Goal: Entertainment & Leisure: Consume media (video, audio)

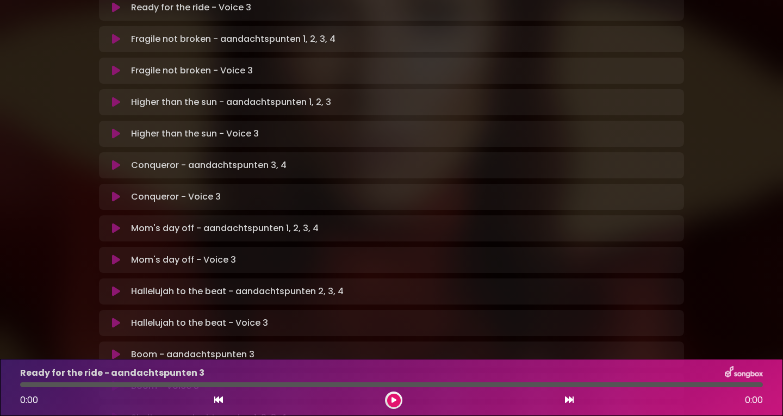
scroll to position [272, 0]
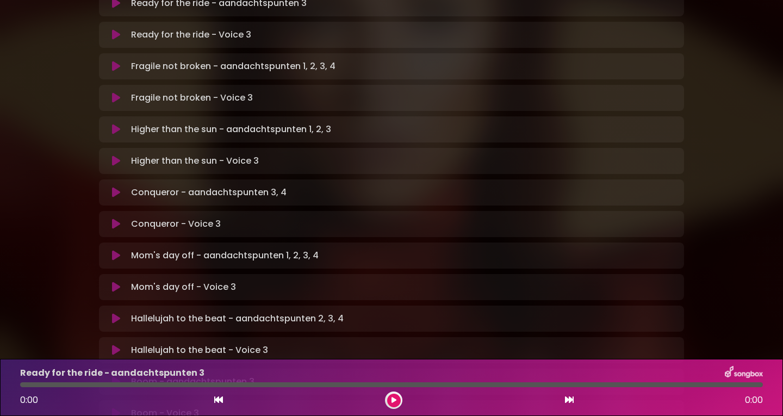
click at [117, 345] on icon at bounding box center [116, 350] width 8 height 11
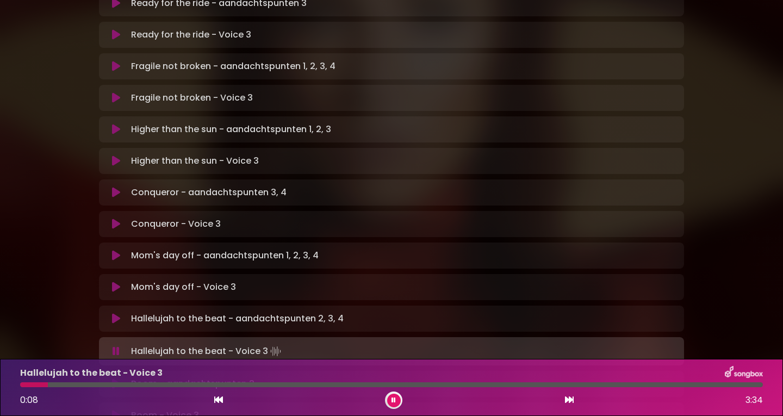
click at [460, 366] on div "Hallelujah to the beat - Voice 3" at bounding box center [392, 373] width 756 height 14
click at [392, 395] on button at bounding box center [394, 401] width 14 height 14
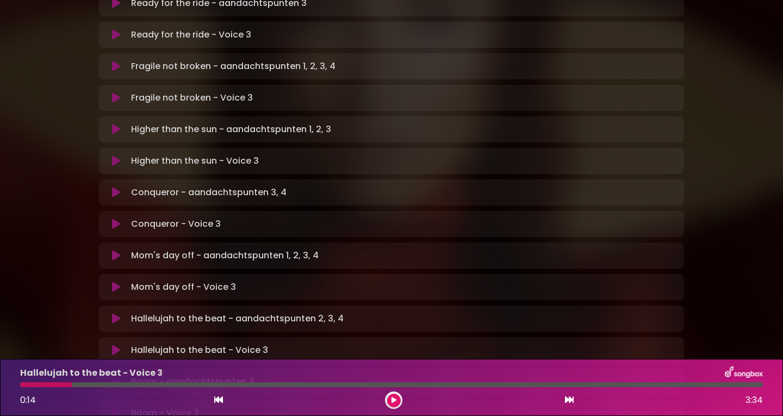
click at [117, 345] on icon at bounding box center [116, 350] width 8 height 11
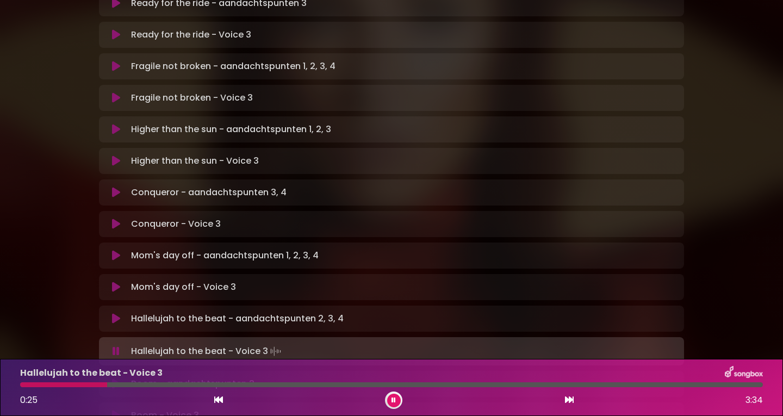
click at [116, 346] on icon at bounding box center [116, 351] width 7 height 11
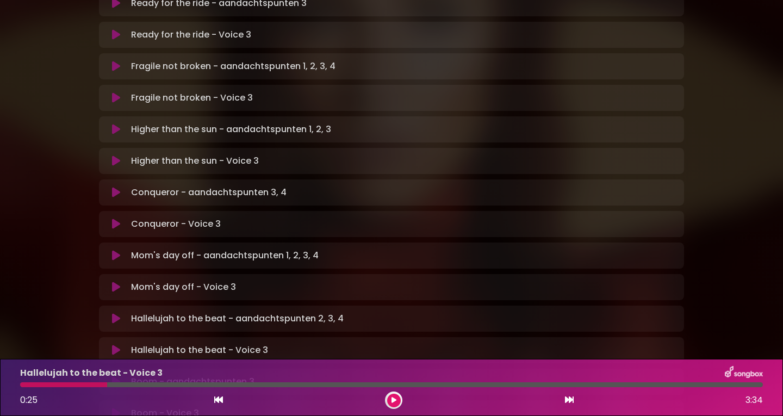
click at [116, 345] on icon at bounding box center [116, 350] width 8 height 11
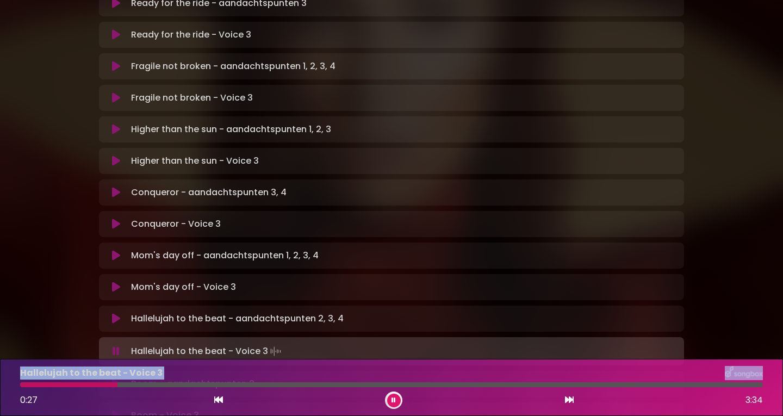
drag, startPoint x: 113, startPoint y: 382, endPoint x: 0, endPoint y: 363, distance: 114.0
click at [0, 363] on div "Hallelujah to the beat - Voice 3 0:27 3:34" at bounding box center [391, 387] width 783 height 57
click at [22, 383] on div at bounding box center [69, 384] width 99 height 5
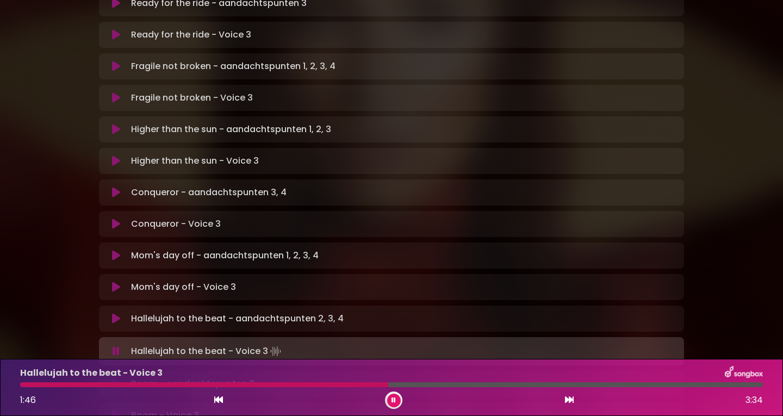
click at [352, 386] on div at bounding box center [204, 384] width 368 height 5
click at [351, 384] on div at bounding box center [220, 384] width 401 height 5
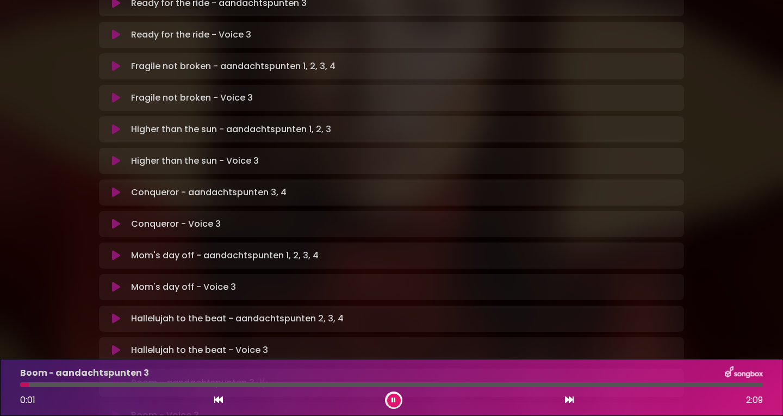
click at [392, 395] on button at bounding box center [394, 401] width 14 height 14
